Goal: Task Accomplishment & Management: Manage account settings

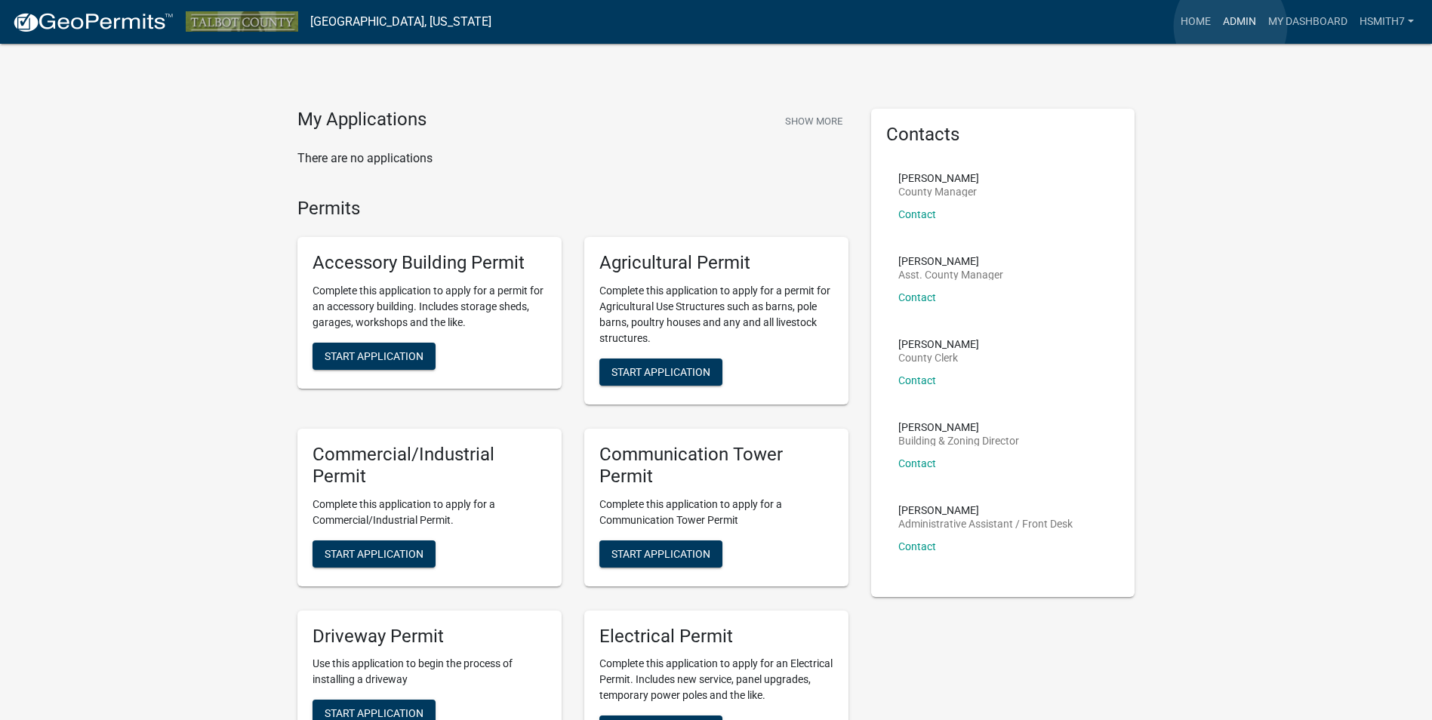
click at [1230, 26] on link "Admin" at bounding box center [1239, 22] width 45 height 29
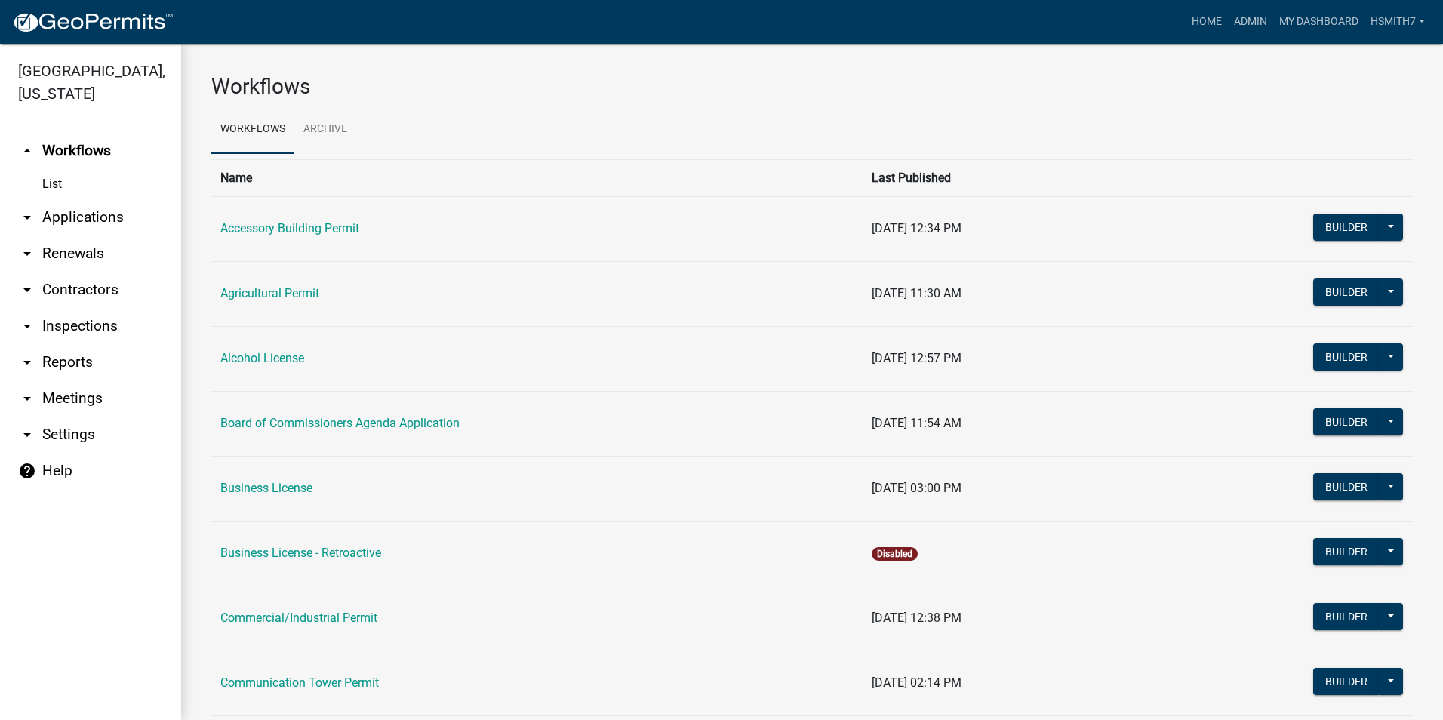
click at [49, 221] on link "arrow_drop_down Applications" at bounding box center [90, 217] width 181 height 36
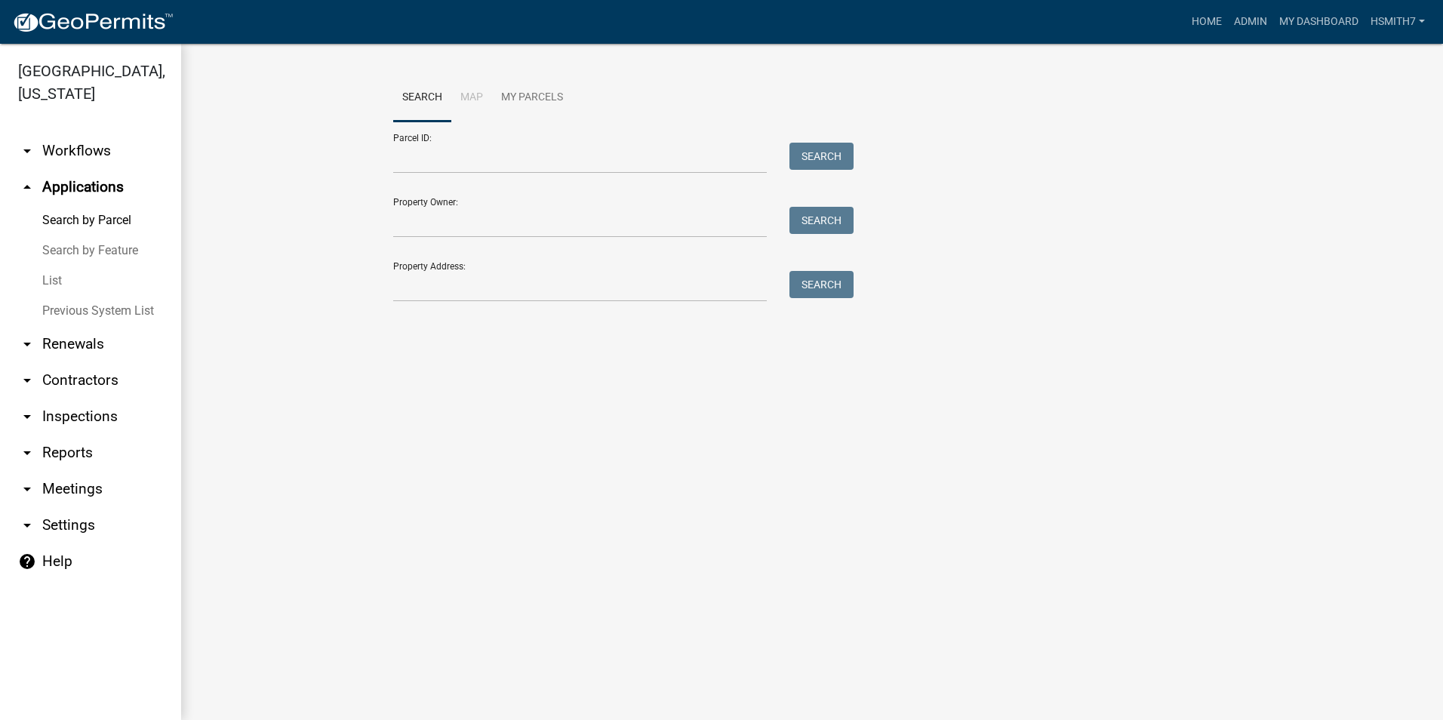
click at [59, 279] on link "List" at bounding box center [90, 281] width 181 height 30
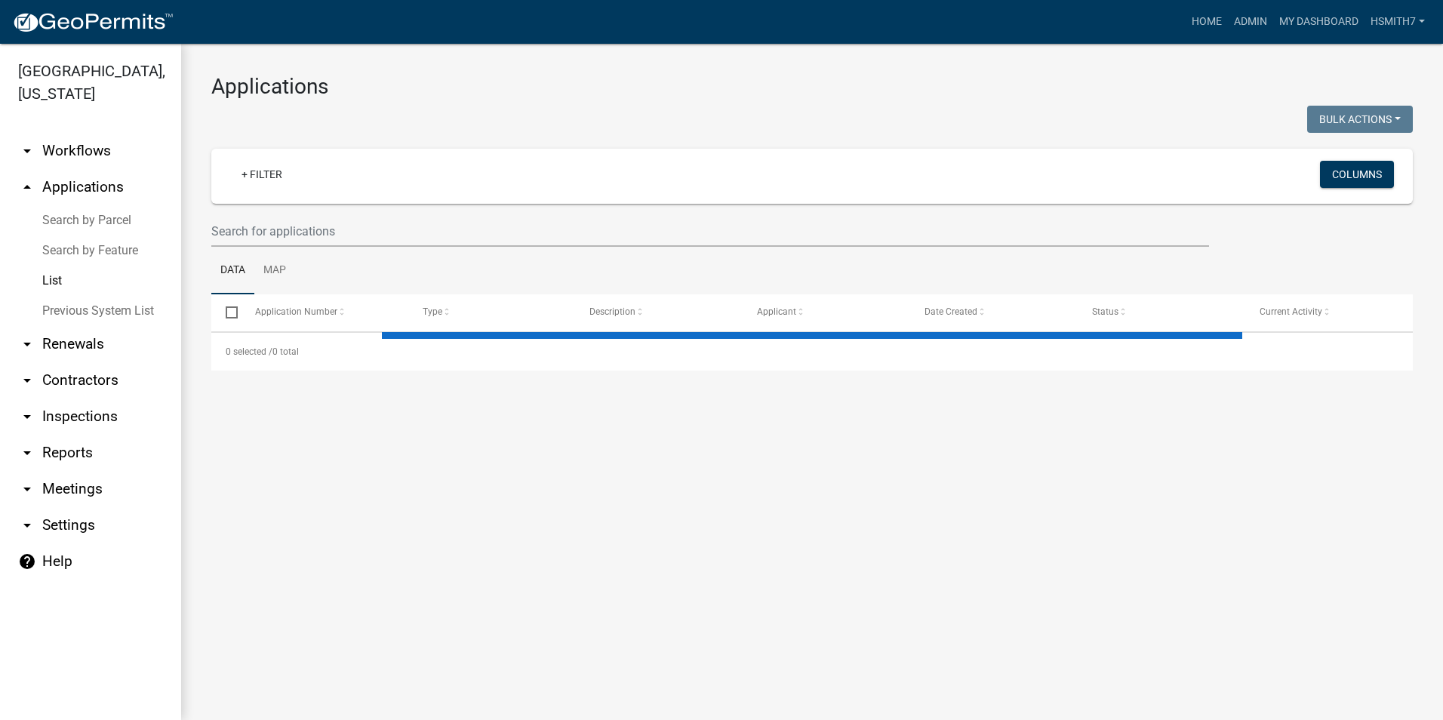
select select "3: 100"
